Goal: Task Accomplishment & Management: Manage account settings

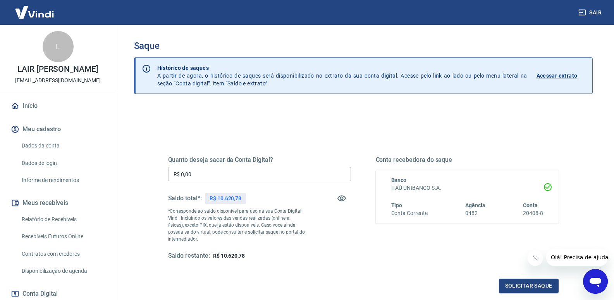
click at [208, 174] on input "R$ 0,00" at bounding box center [259, 174] width 183 height 14
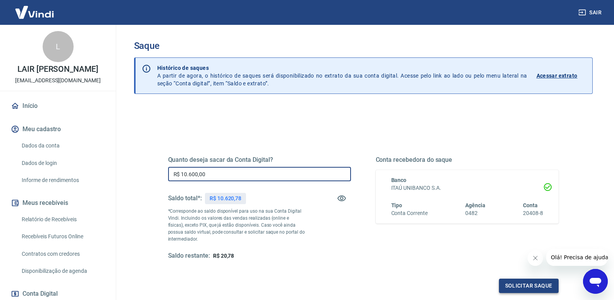
type input "R$ 10.600,00"
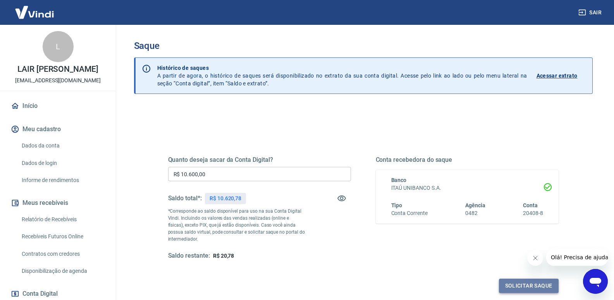
click at [514, 283] on button "Solicitar saque" at bounding box center [529, 285] width 60 height 14
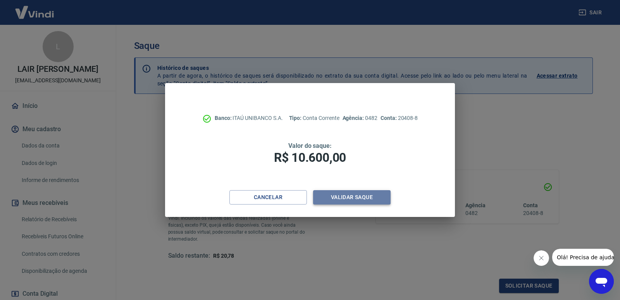
click at [356, 198] on button "Validar saque" at bounding box center [352, 197] width 78 height 14
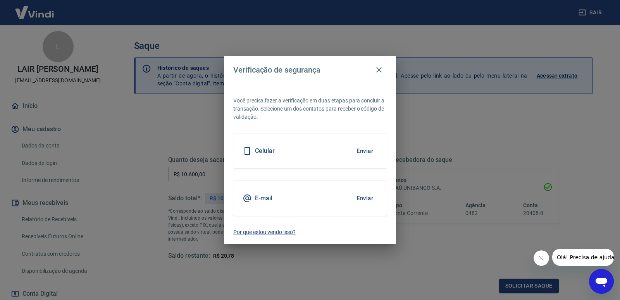
click at [321, 154] on div "Celular Enviar" at bounding box center [310, 150] width 154 height 35
click at [361, 148] on button "Enviar" at bounding box center [364, 151] width 25 height 16
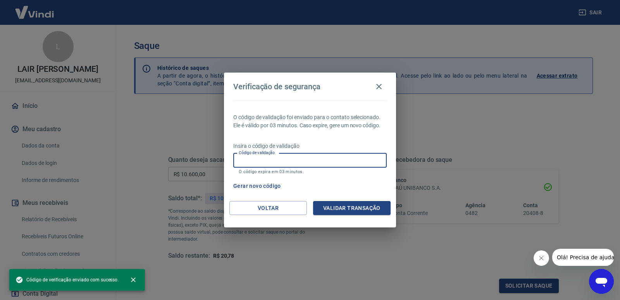
click at [297, 161] on input "Código de validação" at bounding box center [310, 160] width 154 height 14
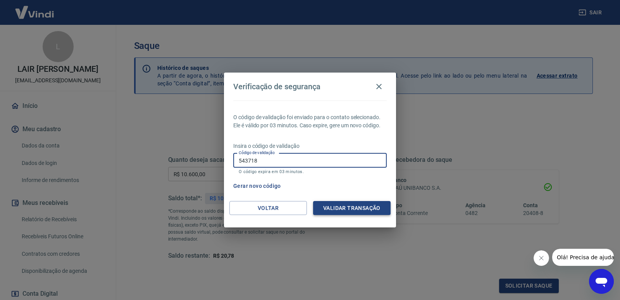
type input "543718"
click at [348, 209] on button "Validar transação" at bounding box center [352, 208] width 78 height 14
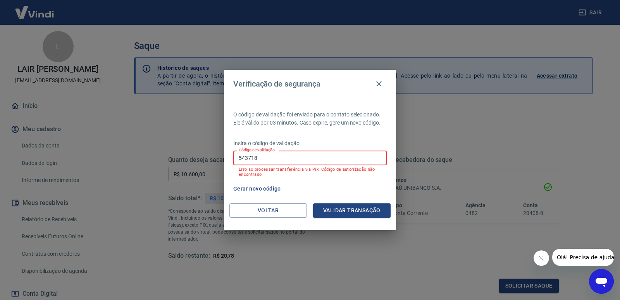
drag, startPoint x: 281, startPoint y: 160, endPoint x: 167, endPoint y: 163, distance: 113.6
click at [168, 163] on div "Verificação de segurança O código de validação foi enviado para o contato selec…" at bounding box center [310, 150] width 620 height 300
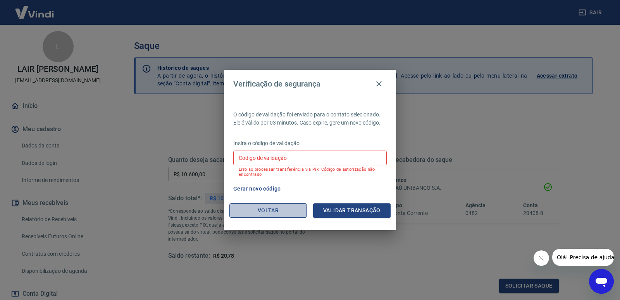
click at [282, 210] on button "Voltar" at bounding box center [268, 210] width 78 height 14
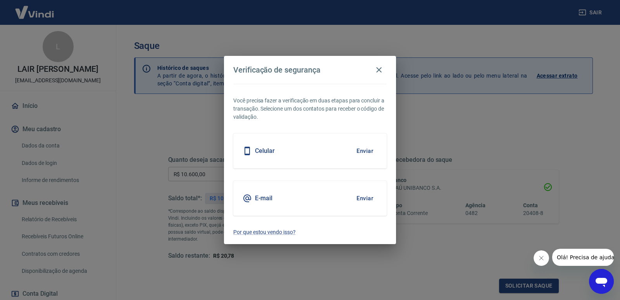
click at [364, 197] on button "Enviar" at bounding box center [364, 198] width 25 height 16
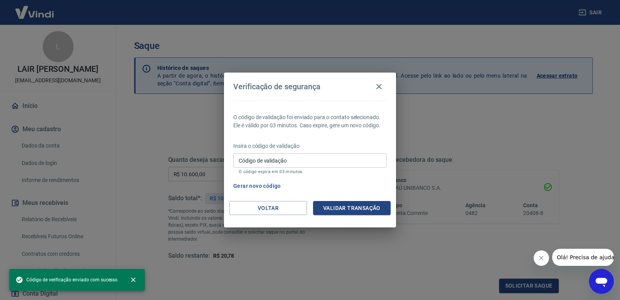
click at [288, 279] on div "Verificação de segurança O código de validação foi enviado para o contato selec…" at bounding box center [310, 150] width 620 height 300
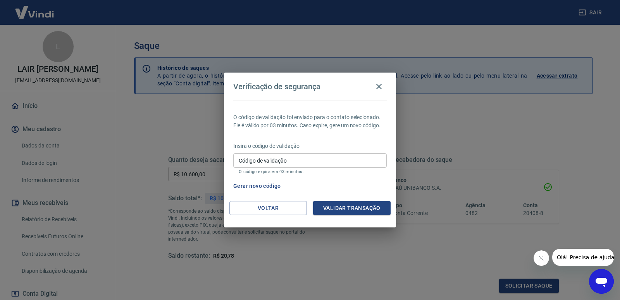
click at [264, 157] on div "Código de validação Código de validação O código expira em 03 minutos." at bounding box center [310, 163] width 154 height 21
click at [132, 171] on div "Verificação de segurança O código de validação foi enviado para o contato selec…" at bounding box center [310, 150] width 620 height 300
click at [284, 157] on input "Código de validação" at bounding box center [310, 160] width 154 height 14
click at [161, 185] on div "Verificação de segurança O código de validação foi enviado para o contato selec…" at bounding box center [310, 150] width 620 height 300
paste input "392481"
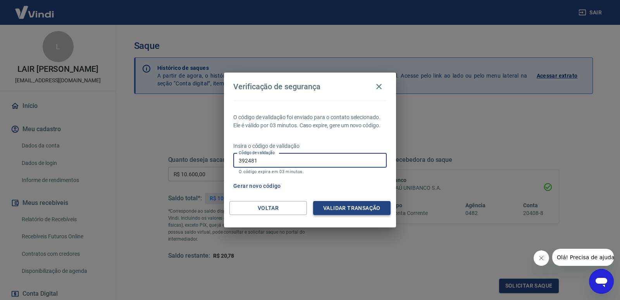
type input "392481"
click at [349, 206] on button "Validar transação" at bounding box center [352, 208] width 78 height 14
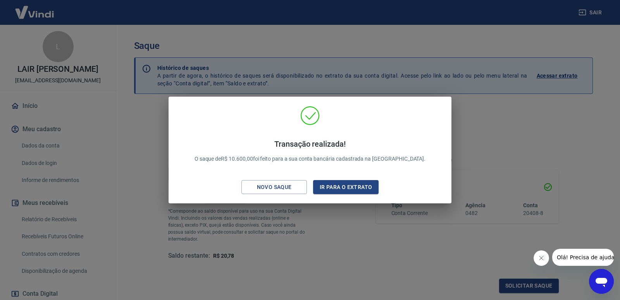
click at [202, 273] on div "Transação realizada! O saque de R$ 10.600,00 foi feito para a sua conta bancári…" at bounding box center [310, 150] width 620 height 300
